Goal: Information Seeking & Learning: Find contact information

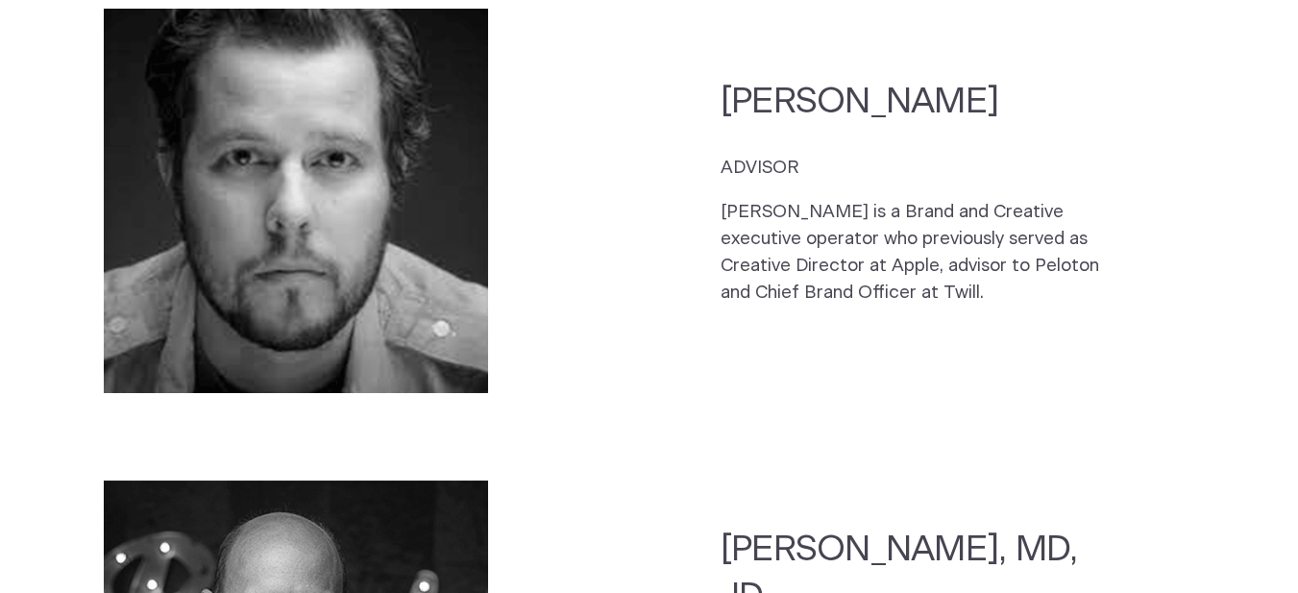
scroll to position [4729, 0]
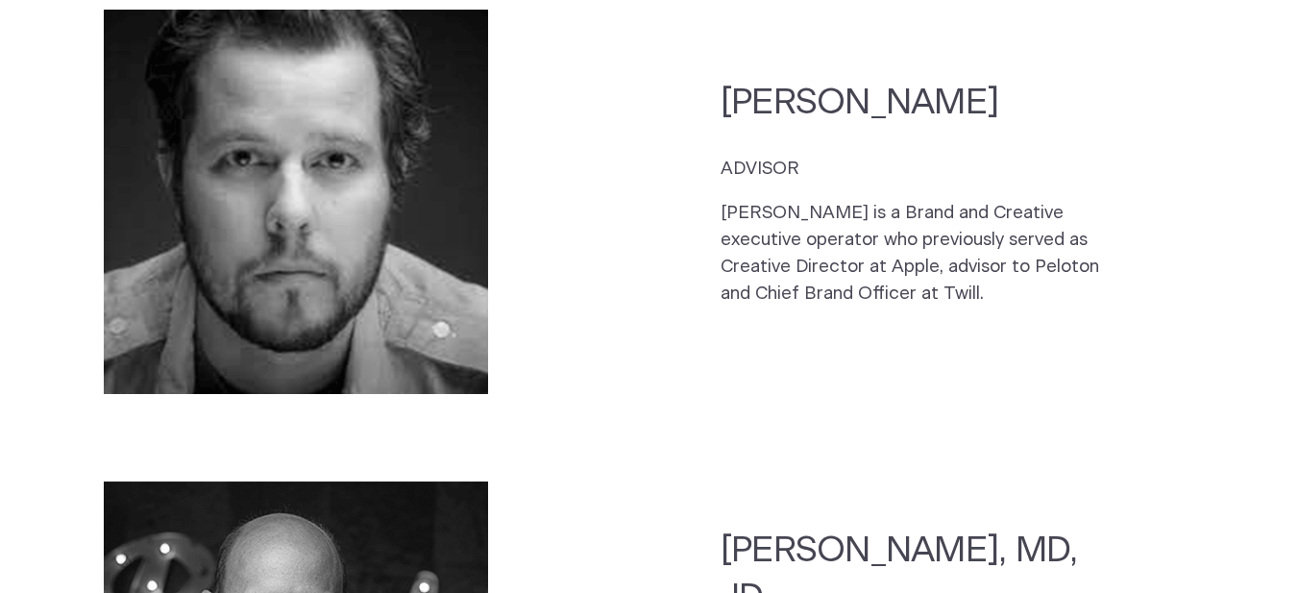
type input "marketing"
drag, startPoint x: 216, startPoint y: 2373, endPoint x: 207, endPoint y: 2389, distance: 18.9
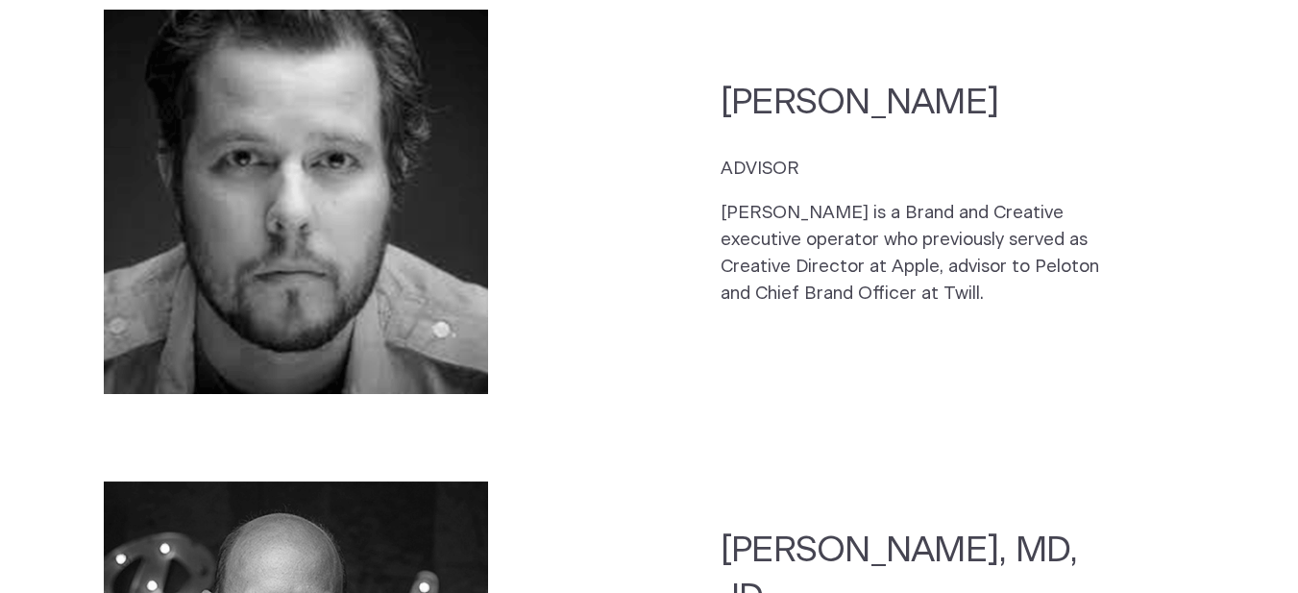
radio input "true"
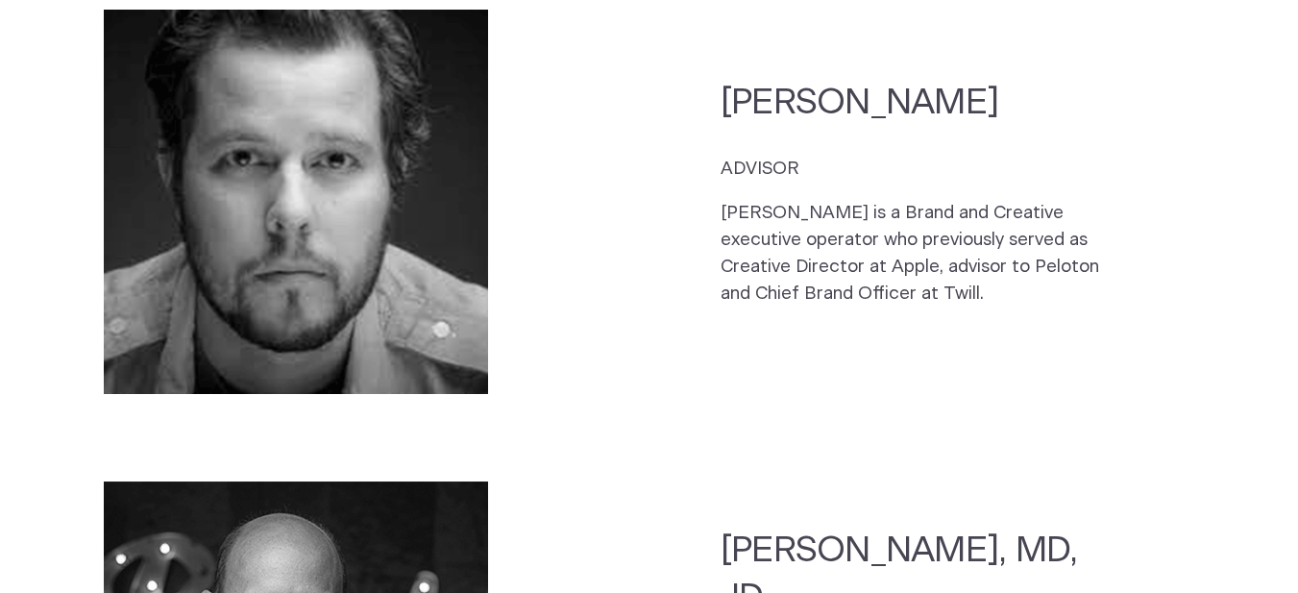
type input "c"
type input "investor relation"
